Goal: Check status: Verify the current state of an ongoing process or item

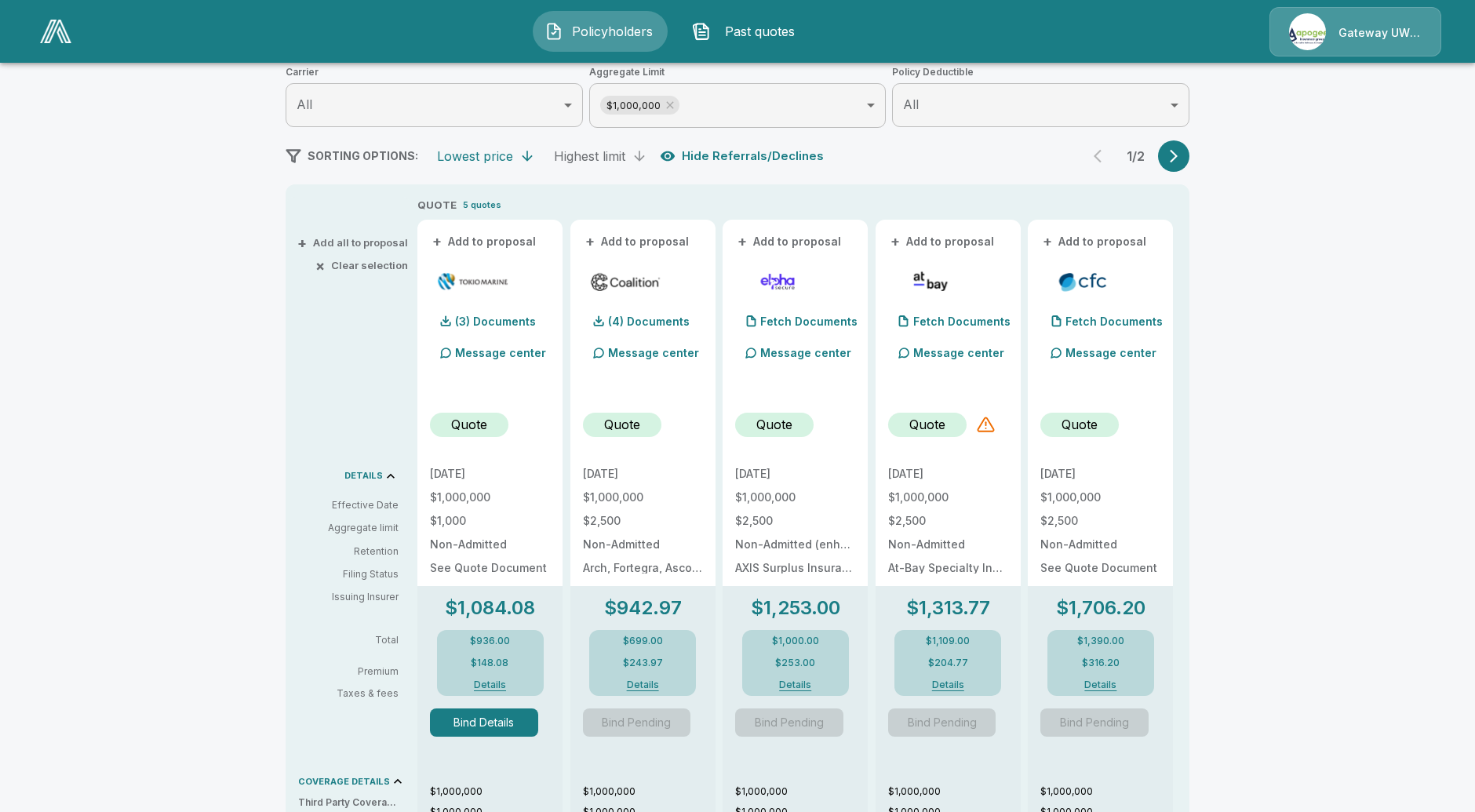
scroll to position [209, 0]
click at [49, 39] on img at bounding box center [55, 31] width 31 height 23
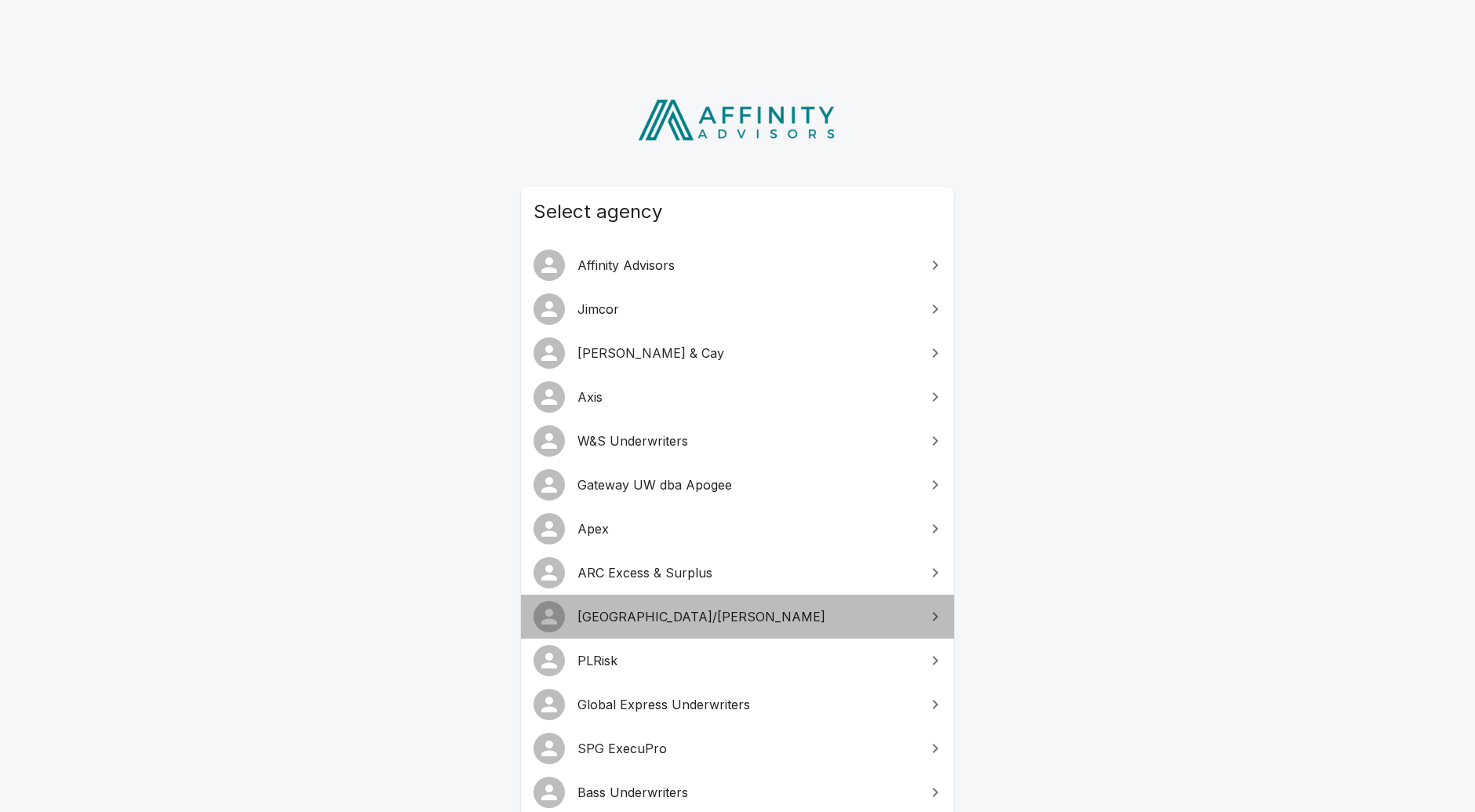
click at [670, 610] on span "[GEOGRAPHIC_DATA]/[PERSON_NAME]" at bounding box center [746, 617] width 339 height 19
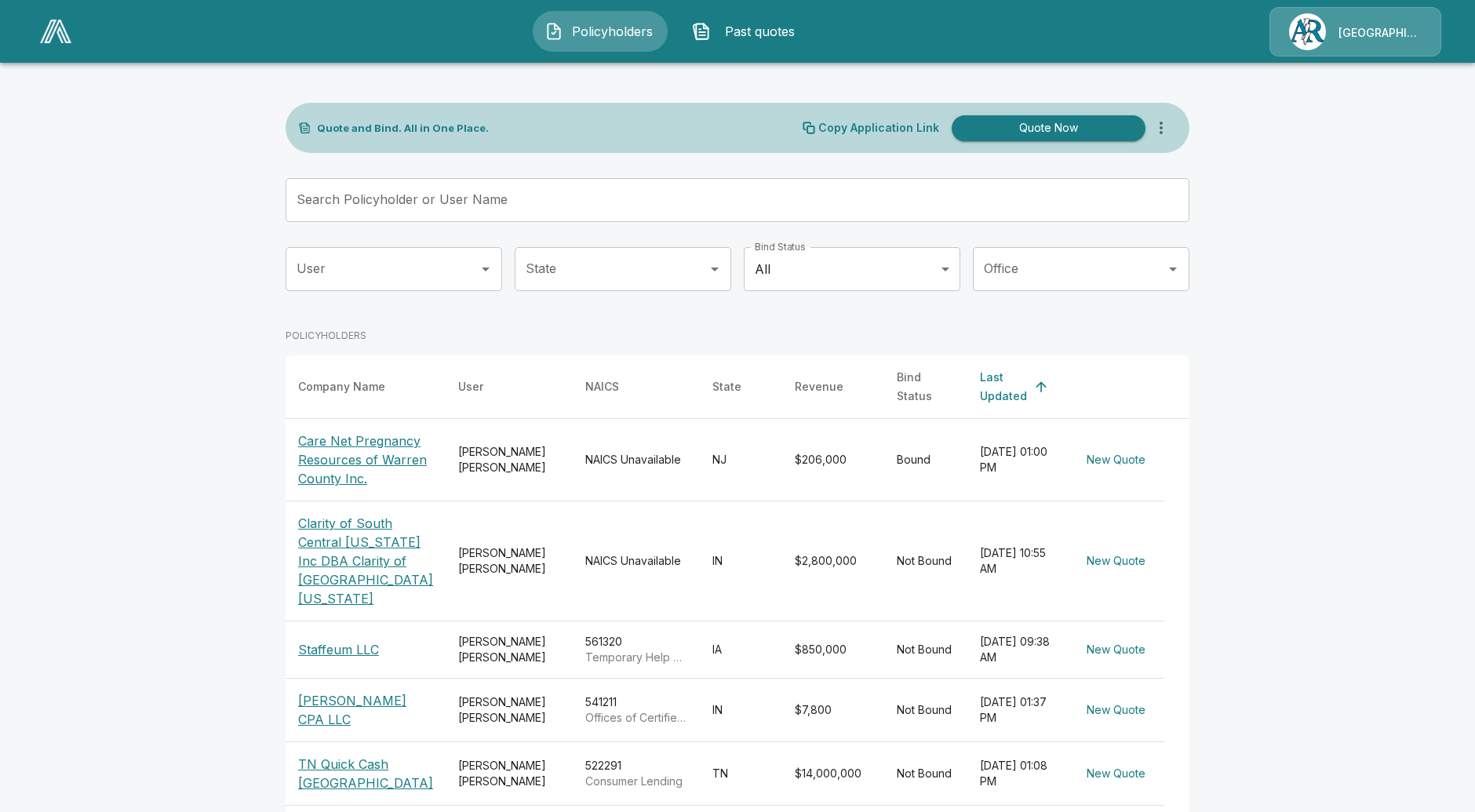
click at [746, 46] on button "Past quotes" at bounding box center [748, 31] width 135 height 41
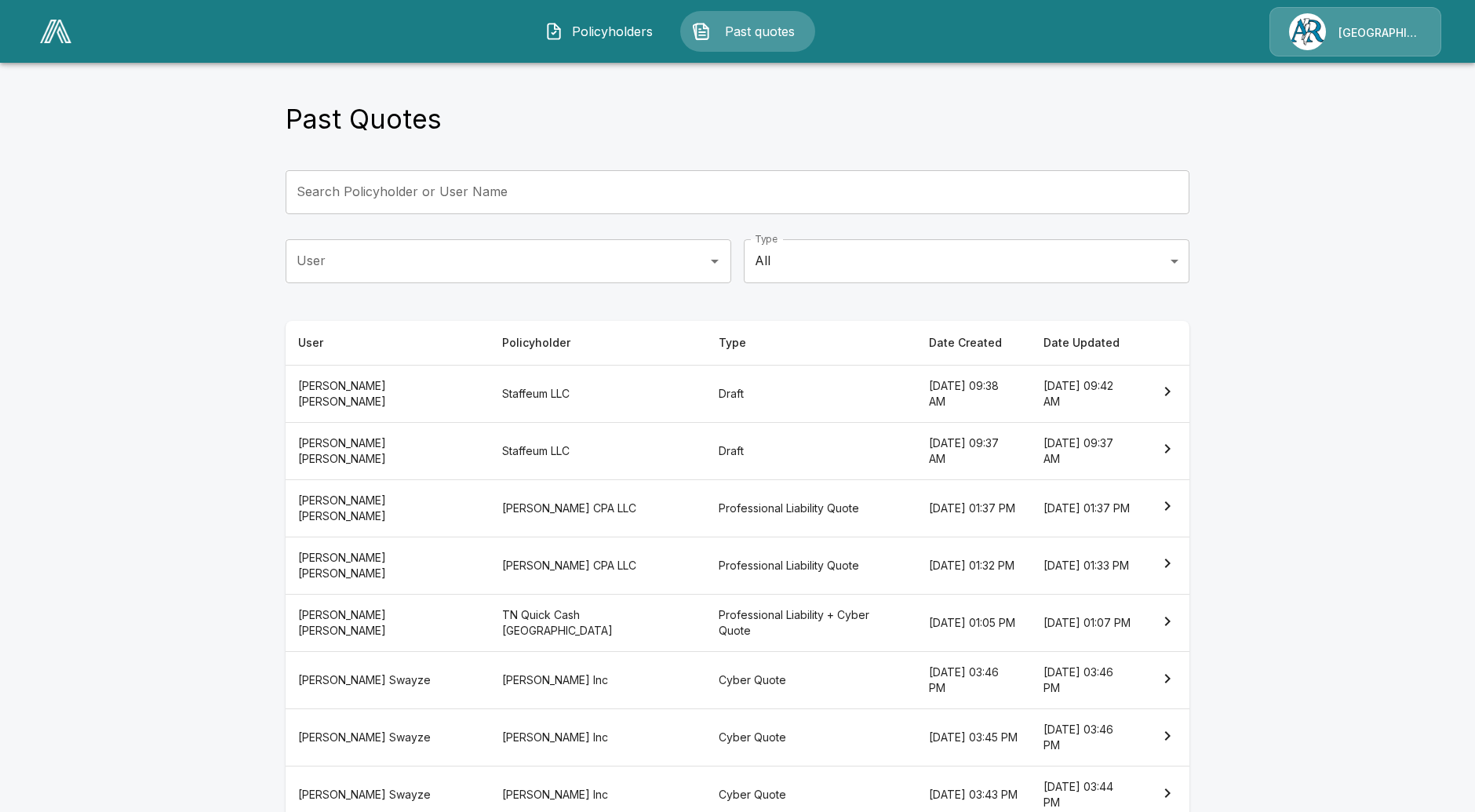
click at [560, 400] on th "Staffeum LLC" at bounding box center [598, 393] width 217 height 57
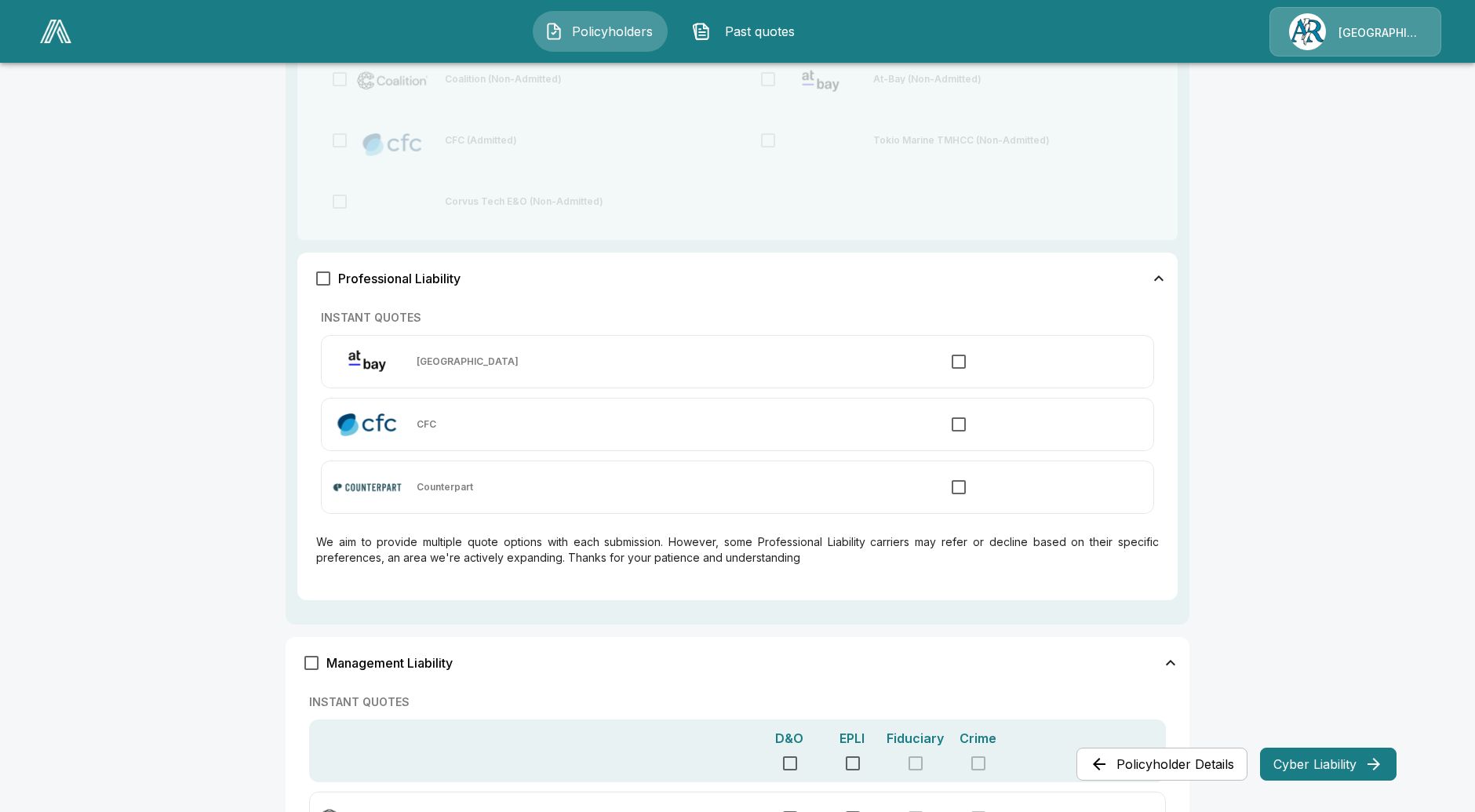
scroll to position [776, 0]
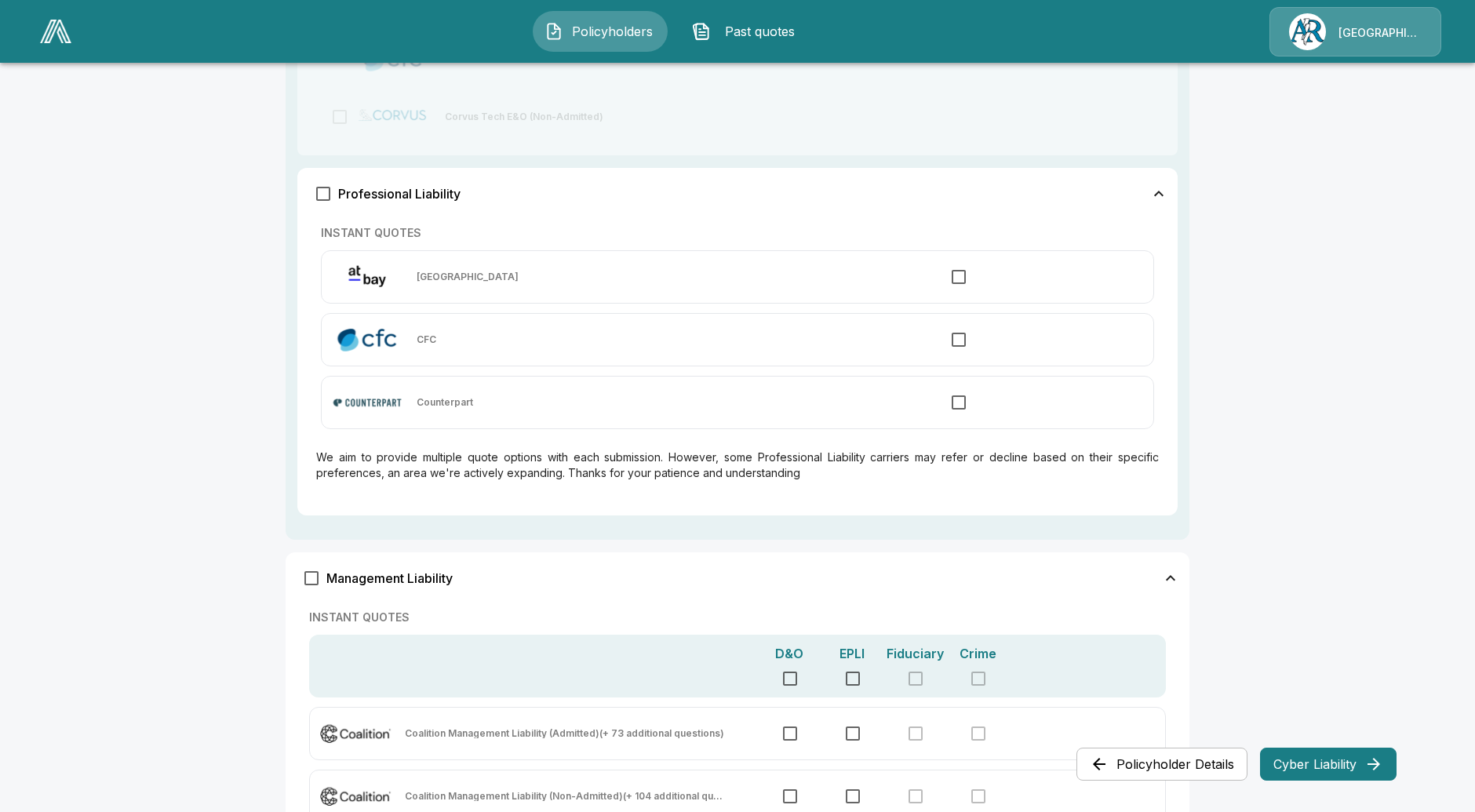
click at [79, 305] on main "Policyholders / Staffeum LLC / Choose Quote Choose Quote 1 Choose Quote 2 Cyber…" at bounding box center [738, 107] width 1475 height 1768
